Goal: Information Seeking & Learning: Learn about a topic

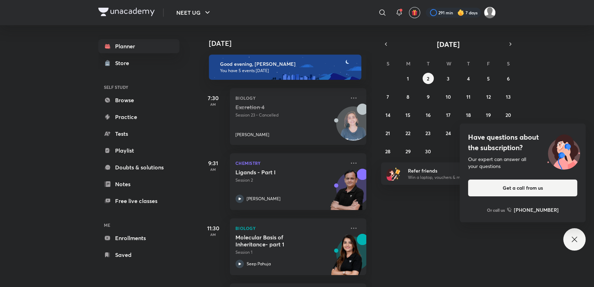
scroll to position [81, 0]
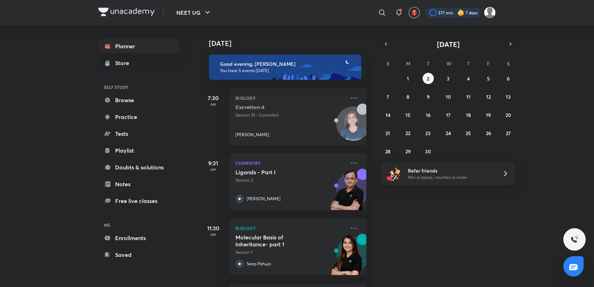
click at [438, 10] on div at bounding box center [453, 13] width 56 height 10
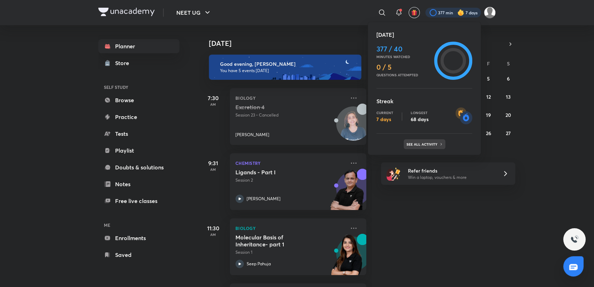
click at [416, 142] on p "See all activity" at bounding box center [422, 144] width 33 height 4
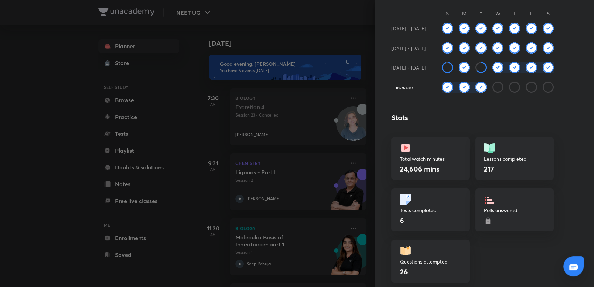
scroll to position [100, 0]
click at [313, 77] on div at bounding box center [297, 143] width 594 height 287
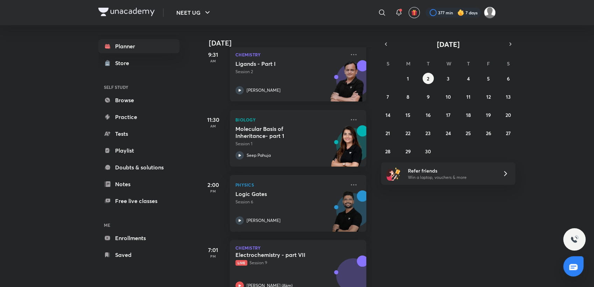
scroll to position [129, 0]
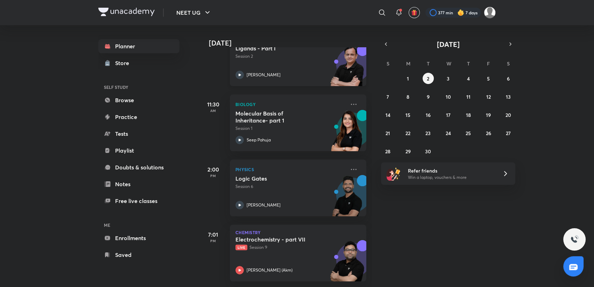
click at [312, 189] on div "Logic Gates Session 6 [PERSON_NAME]" at bounding box center [290, 192] width 110 height 34
